Goal: Information Seeking & Learning: Compare options

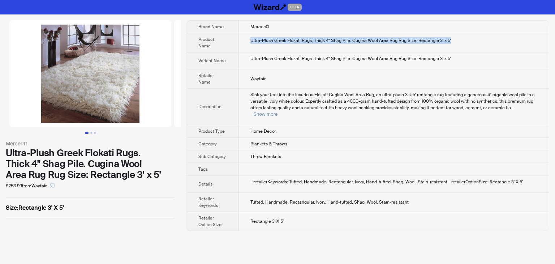
drag, startPoint x: 455, startPoint y: 39, endPoint x: 243, endPoint y: 45, distance: 211.7
click at [243, 45] on td "Ultra-Plush Greek Flokati Rugs. Thick 4" Shag Pile. Cugina Wool Area Rug Rug Si…" at bounding box center [394, 42] width 310 height 19
copy div "Ultra-Plush Greek Flokati Rugs. Thick 4" Shag Pile. Cugina Wool Area Rug Rug Si…"
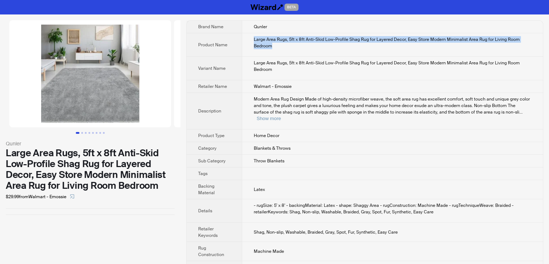
drag, startPoint x: 0, startPoint y: 0, endPoint x: 251, endPoint y: 37, distance: 253.7
click at [251, 37] on td "Large Area Rugs, 5ft x 8ft Anti-Skid Low-Profile Shag Rug for Layered Decor, Ea…" at bounding box center [392, 44] width 301 height 23
copy div "Large Area Rugs, 5ft x 8ft Anti-Skid Low-Profile Shag Rug for Layered Decor, Ea…"
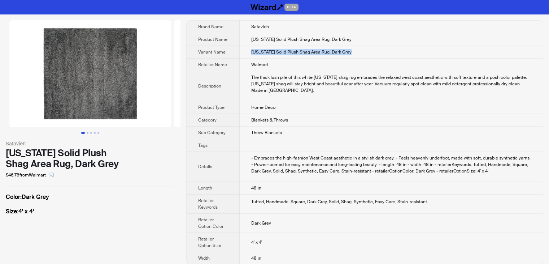
click at [241, 52] on td "California Solid Plush Shag Area Rug, Dark Grey" at bounding box center [391, 52] width 303 height 13
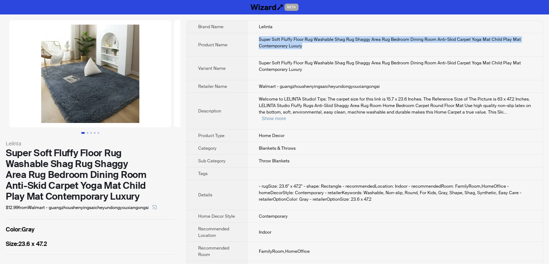
drag, startPoint x: 310, startPoint y: 48, endPoint x: 257, endPoint y: 34, distance: 54.7
click at [257, 34] on td "Super Soft Fluffy Floor Rug Washable Shag Rug Shaggy Area Rug Bedroom Dining Ro…" at bounding box center [395, 44] width 296 height 23
copy div "Super Soft Fluffy Floor Rug Washable Shag Rug Shaggy Area Rug Bedroom Dining Ro…"
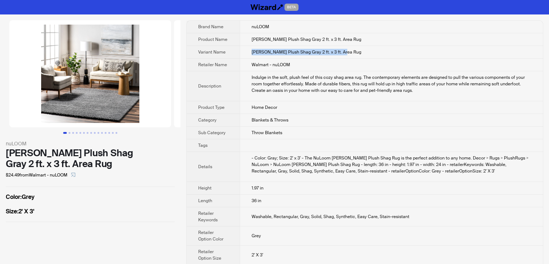
drag, startPoint x: 355, startPoint y: 50, endPoint x: 248, endPoint y: 53, distance: 107.3
click at [248, 53] on td "Marleen Plush Shag Gray 2 ft. x 3 ft. Area Rug" at bounding box center [391, 52] width 303 height 13
copy span "Marleen Plush Shag Gray 2 ft. x 3 ft. Area Rug"
click at [329, 60] on td "Walmart - nuLOOM" at bounding box center [391, 64] width 303 height 13
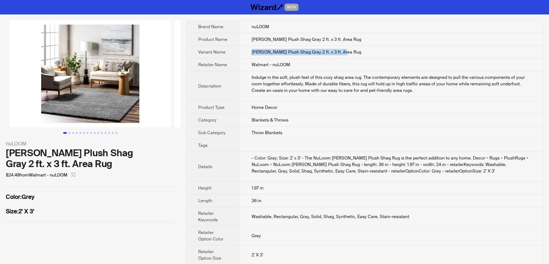
drag, startPoint x: 351, startPoint y: 52, endPoint x: 246, endPoint y: 49, distance: 105.5
click at [246, 49] on td "Marleen Plush Shag Gray 2 ft. x 3 ft. Area Rug" at bounding box center [391, 52] width 303 height 13
copy span "Marleen Plush Shag Gray 2 ft. x 3 ft. Area Rug"
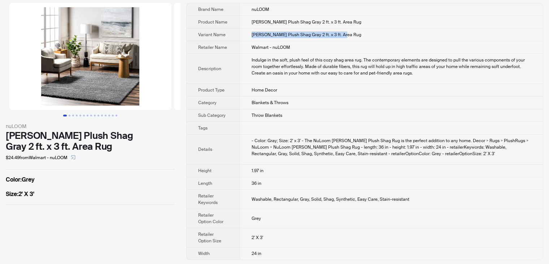
scroll to position [18, 0]
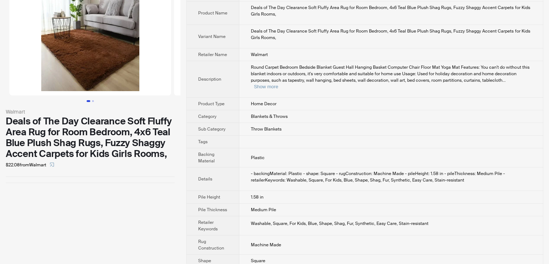
scroll to position [33, 0]
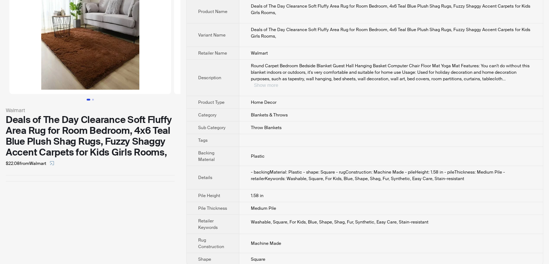
click at [278, 82] on button "Show more" at bounding box center [266, 84] width 24 height 5
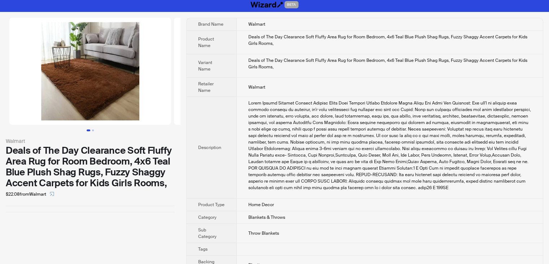
scroll to position [0, 0]
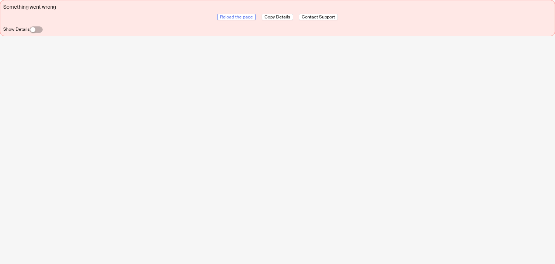
click at [248, 18] on span "Reload the page" at bounding box center [236, 17] width 33 height 6
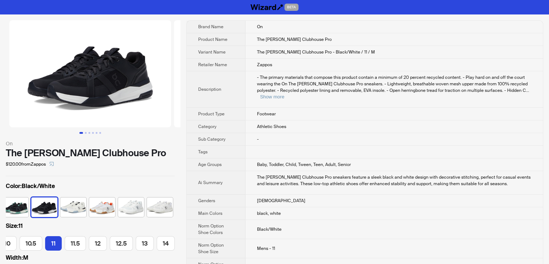
scroll to position [0, 131]
